Goal: Go to known website: Access a specific website the user already knows

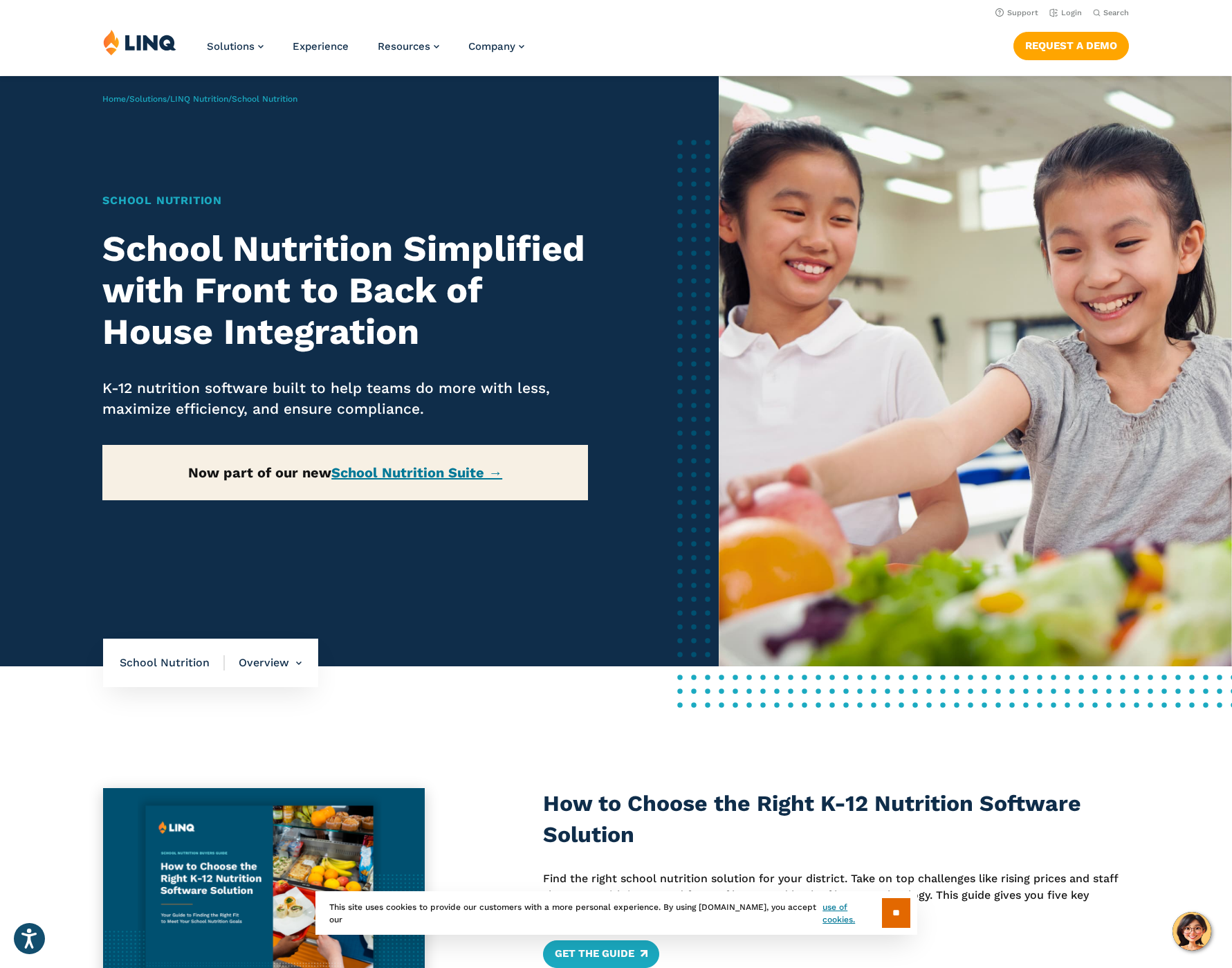
click at [130, 42] on img at bounding box center [139, 42] width 73 height 27
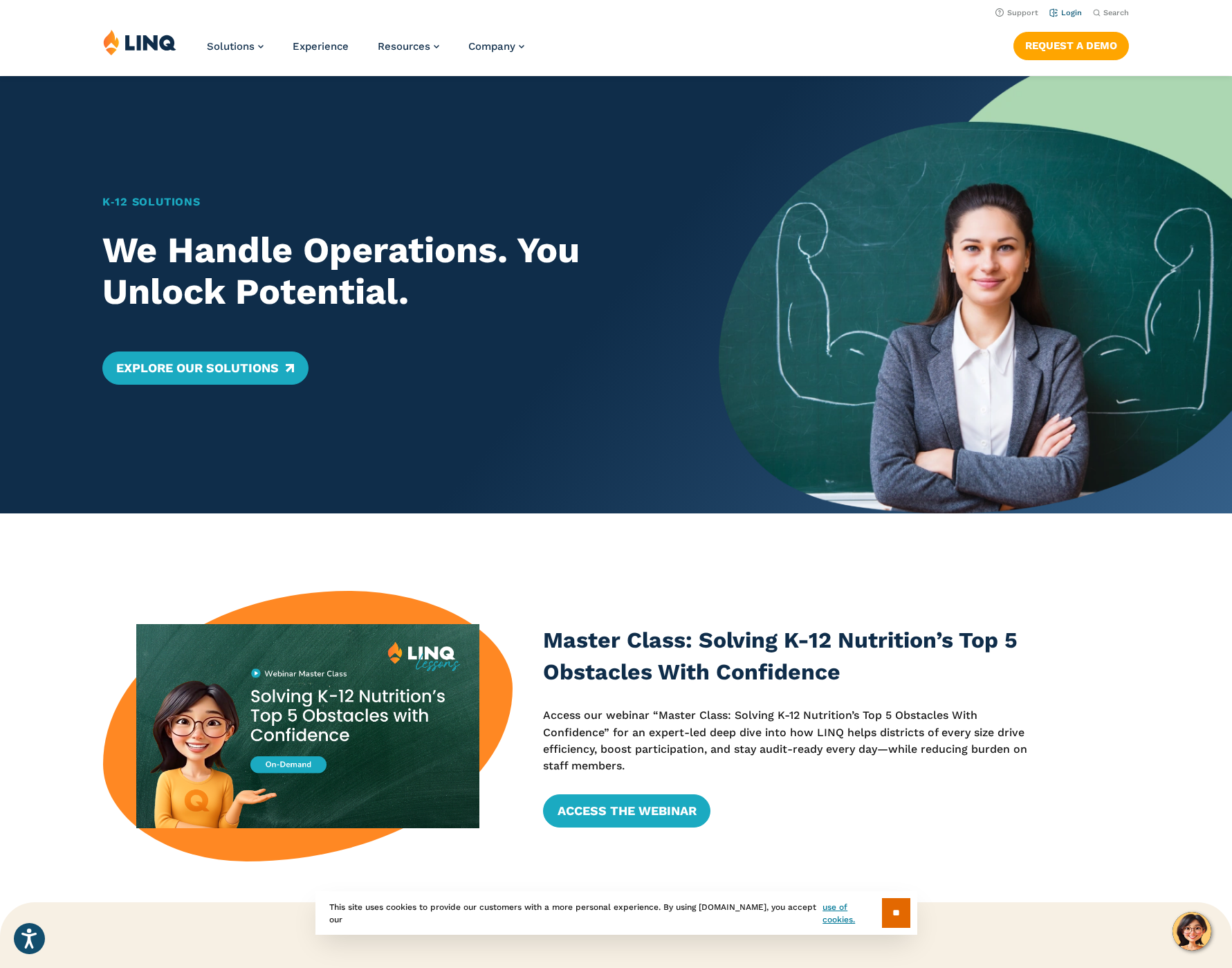
click at [1071, 15] on link "Login" at bounding box center [1065, 13] width 32 height 9
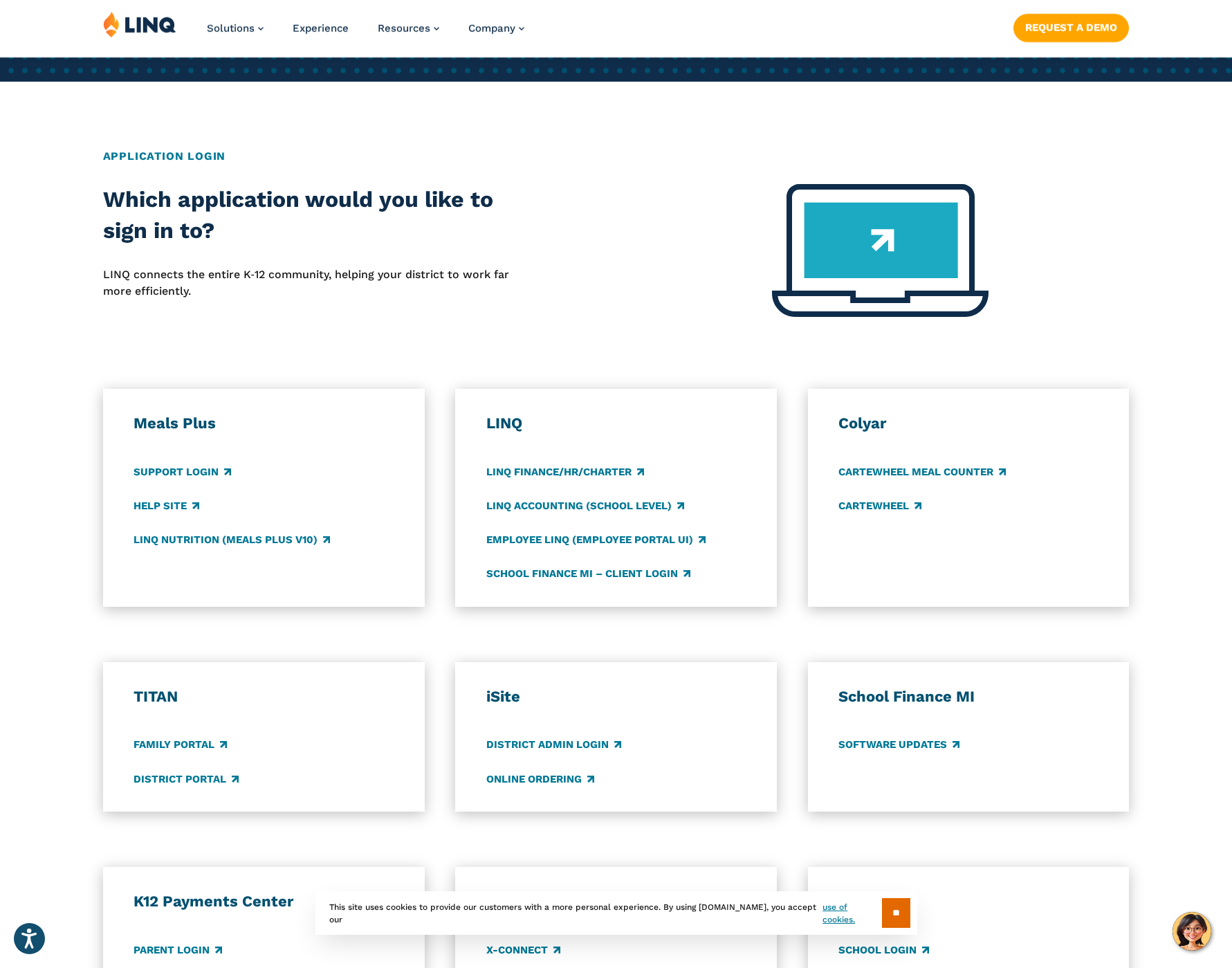
scroll to position [623, 0]
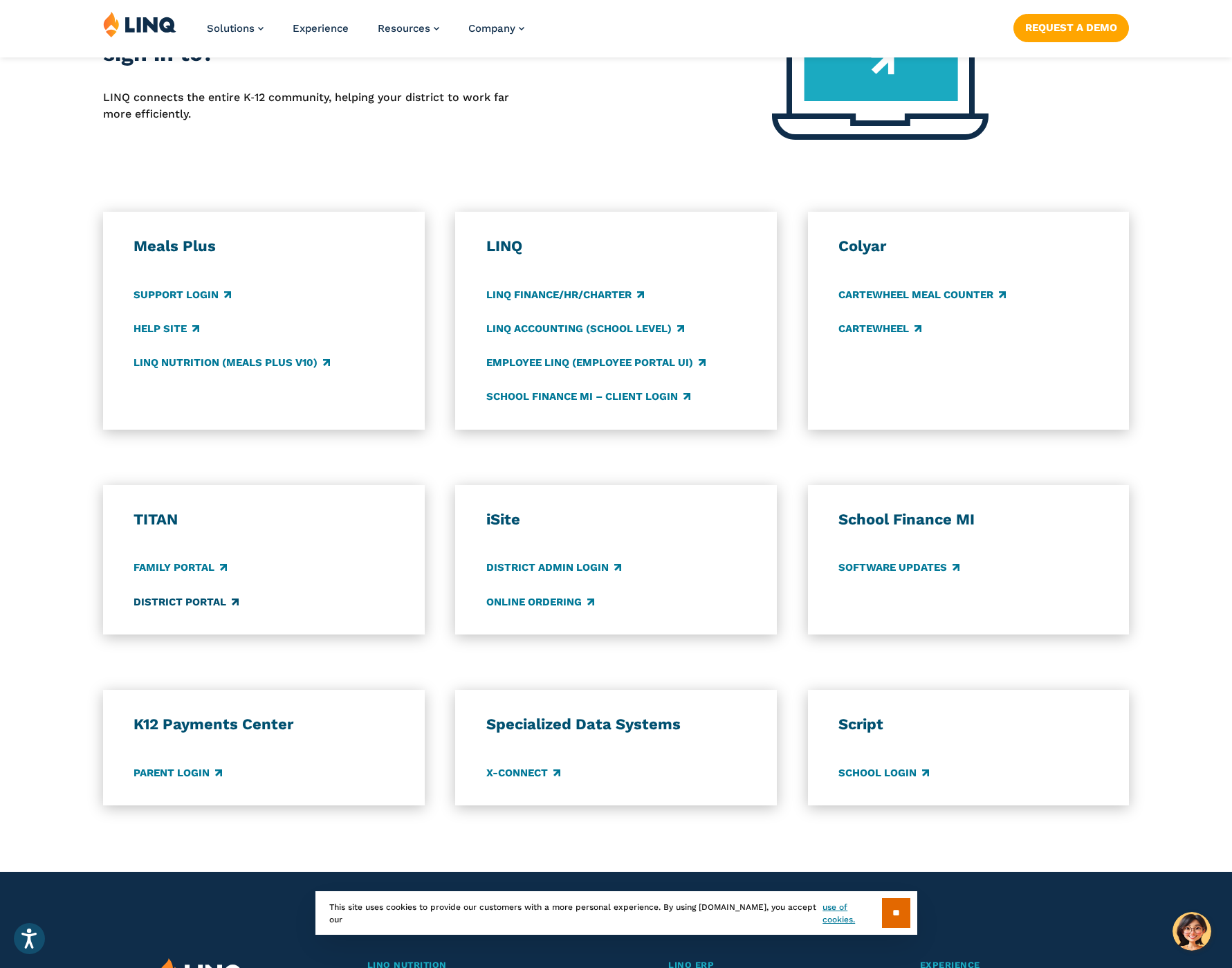
click at [172, 601] on link "District Portal" at bounding box center [186, 602] width 105 height 15
